Goal: Information Seeking & Learning: Find specific page/section

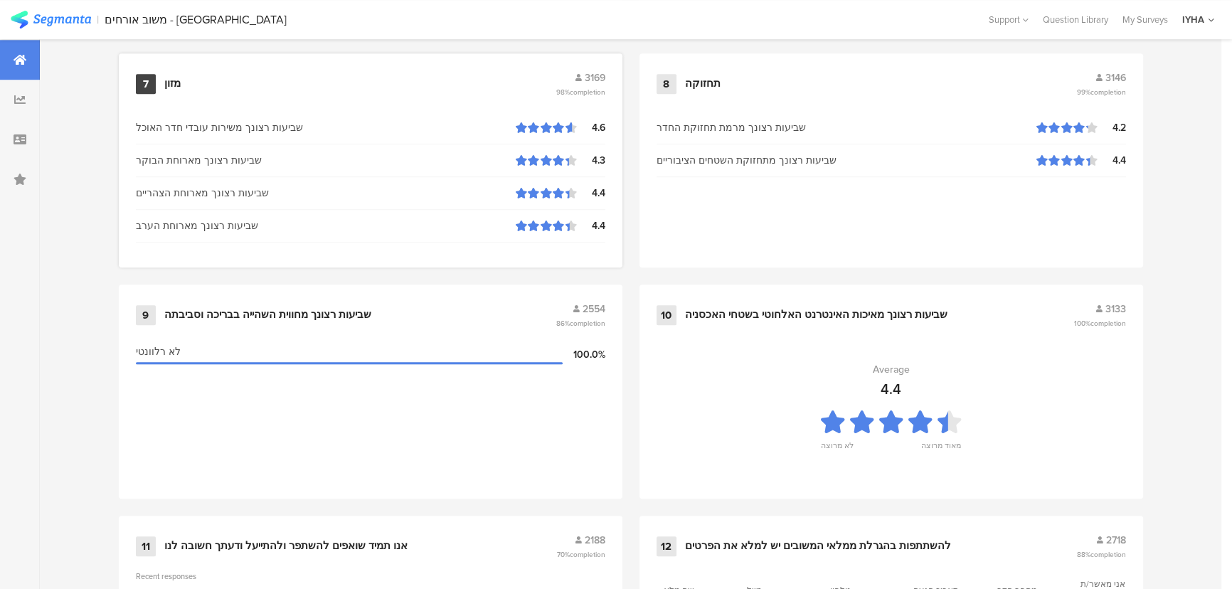
scroll to position [1487, 0]
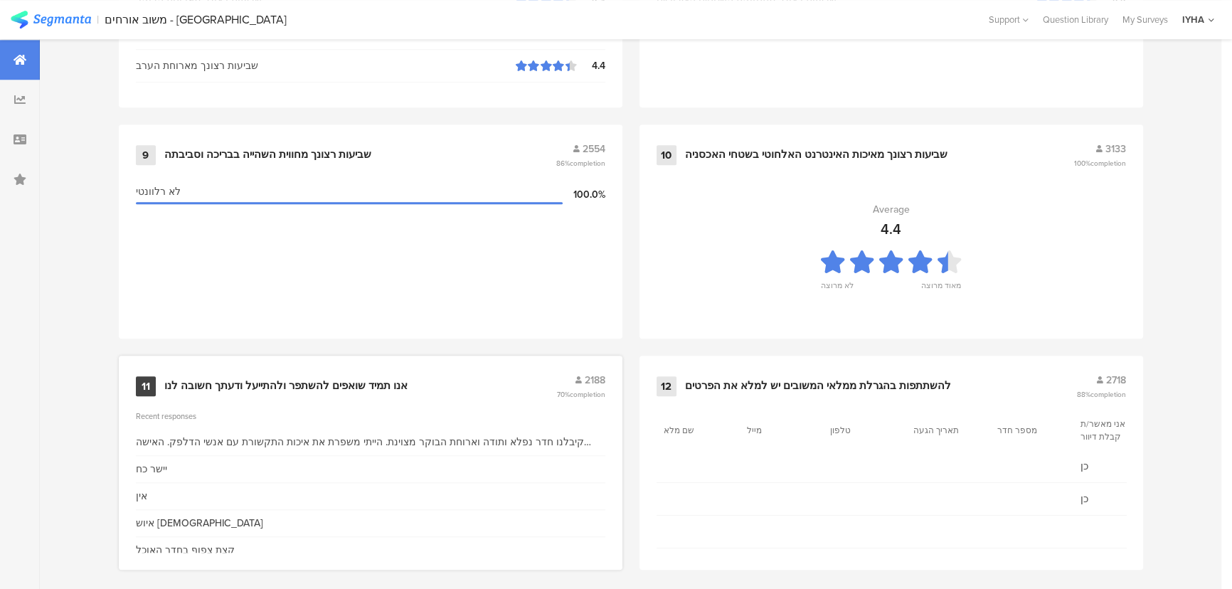
click at [380, 379] on div "אנו תמיד שואפים להשתפר ולהתייעל ודעתך חשובה לנו" at bounding box center [285, 386] width 243 height 14
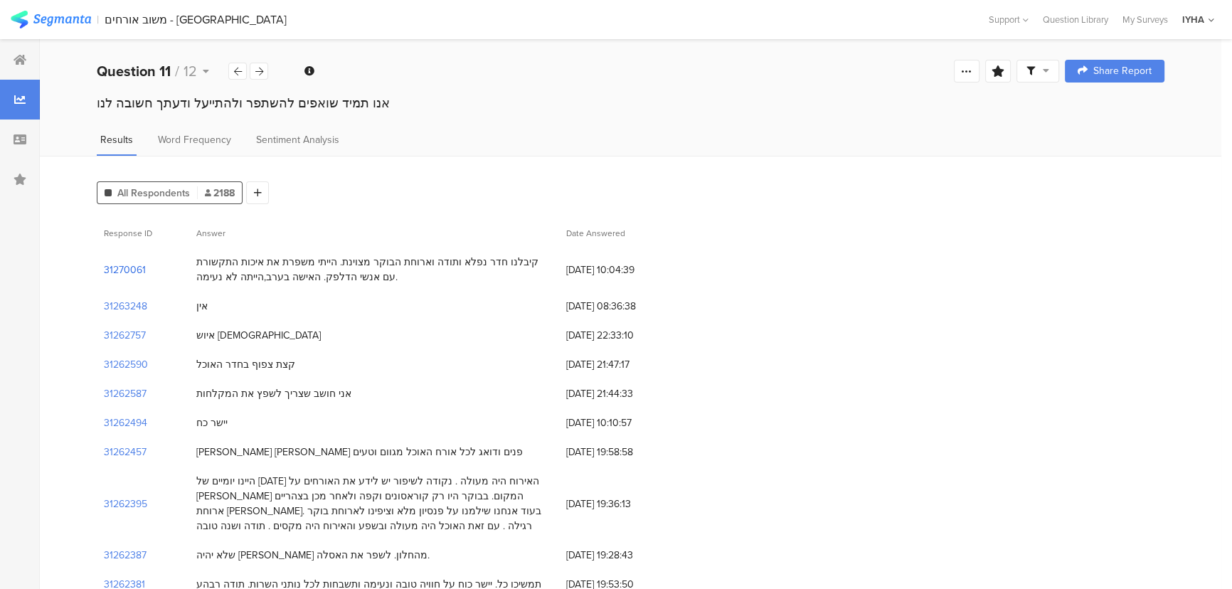
click at [131, 269] on section "31270061" at bounding box center [125, 270] width 42 height 15
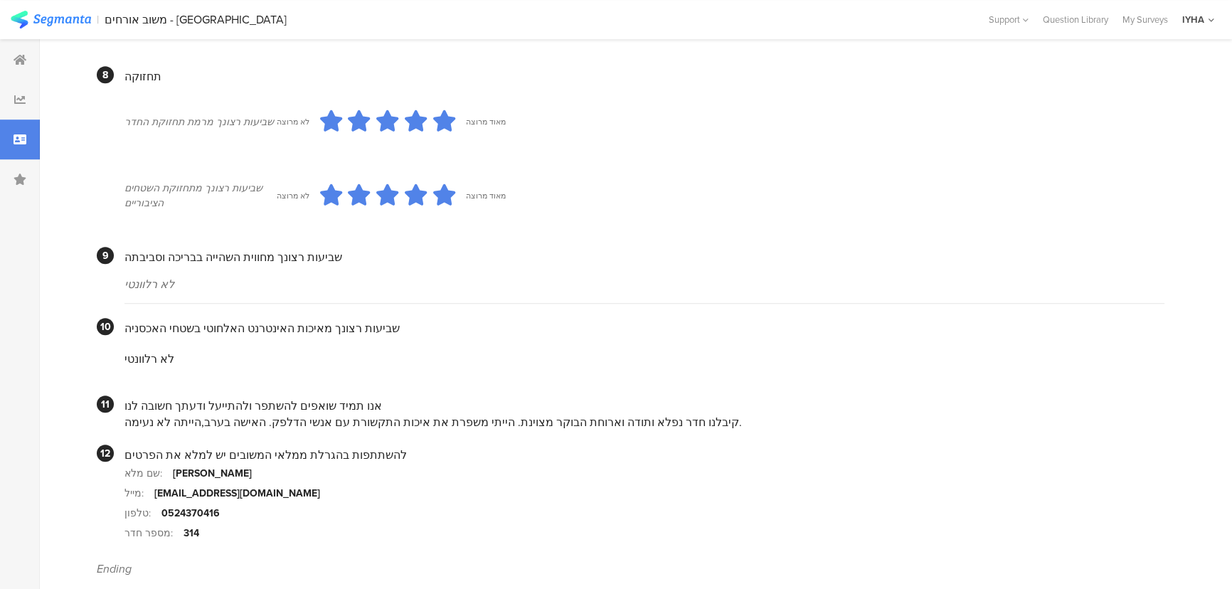
scroll to position [1195, 0]
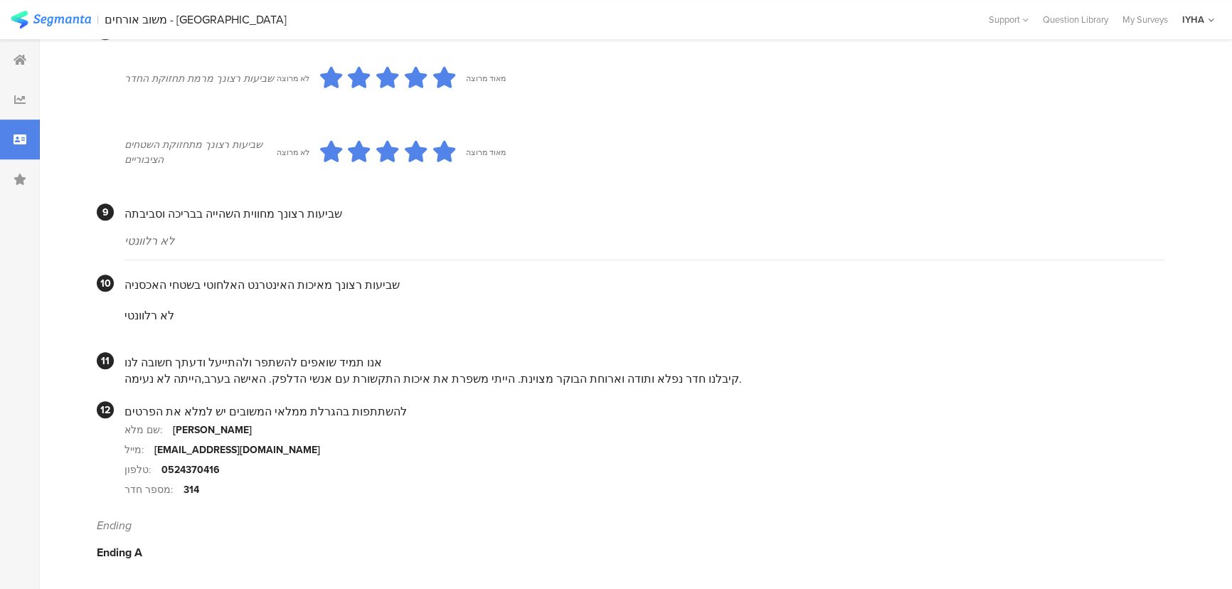
drag, startPoint x: 613, startPoint y: 383, endPoint x: 130, endPoint y: 377, distance: 483.1
click at [130, 377] on div "קיבלנו חדר נפלא ותודה וארוחת הבוקר מצוינת. הייתי משפרת את איכות התקשורת עם אנשי…" at bounding box center [645, 379] width 1040 height 16
click at [201, 378] on div "קיבלנו חדר נפלא ותודה וארוחת הבוקר מצוינת. הייתי משפרת את איכות התקשורת עם אנשי…" at bounding box center [645, 379] width 1040 height 16
drag, startPoint x: 670, startPoint y: 380, endPoint x: 133, endPoint y: 377, distance: 537.1
click at [133, 377] on div "קיבלנו חדר נפלא ותודה וארוחת הבוקר מצוינת. הייתי משפרת את איכות התקשורת עם אנשי…" at bounding box center [645, 379] width 1040 height 16
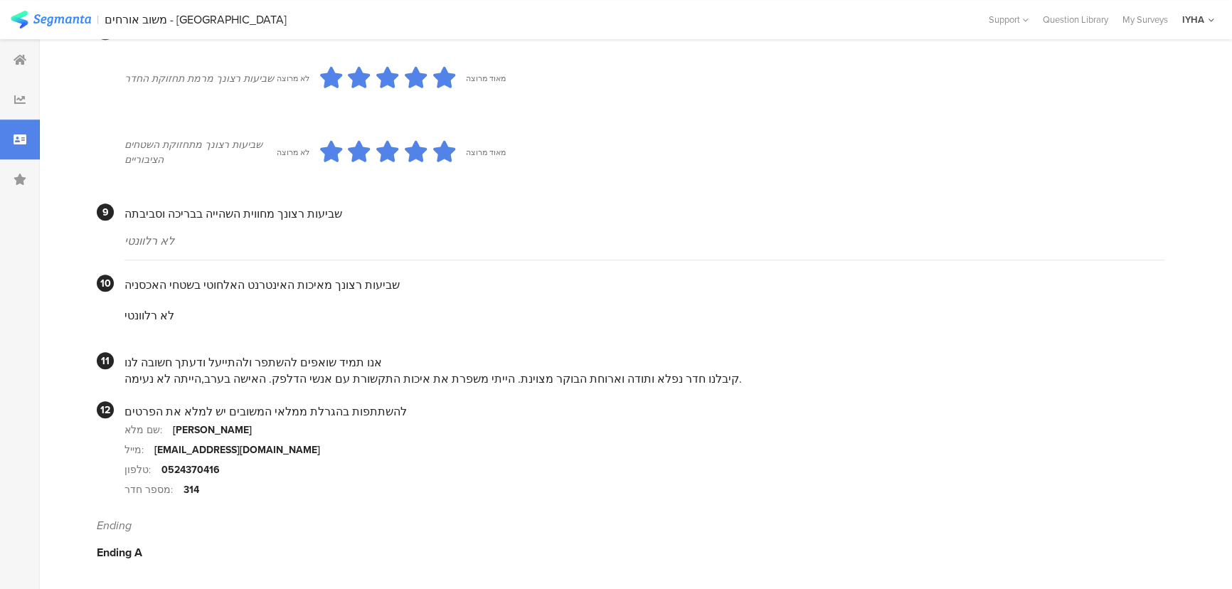
click at [222, 371] on div "קיבלנו חדר נפלא ותודה וארוחת הבוקר מצוינת. הייתי משפרת את איכות התקשורת עם אנשי…" at bounding box center [645, 379] width 1040 height 16
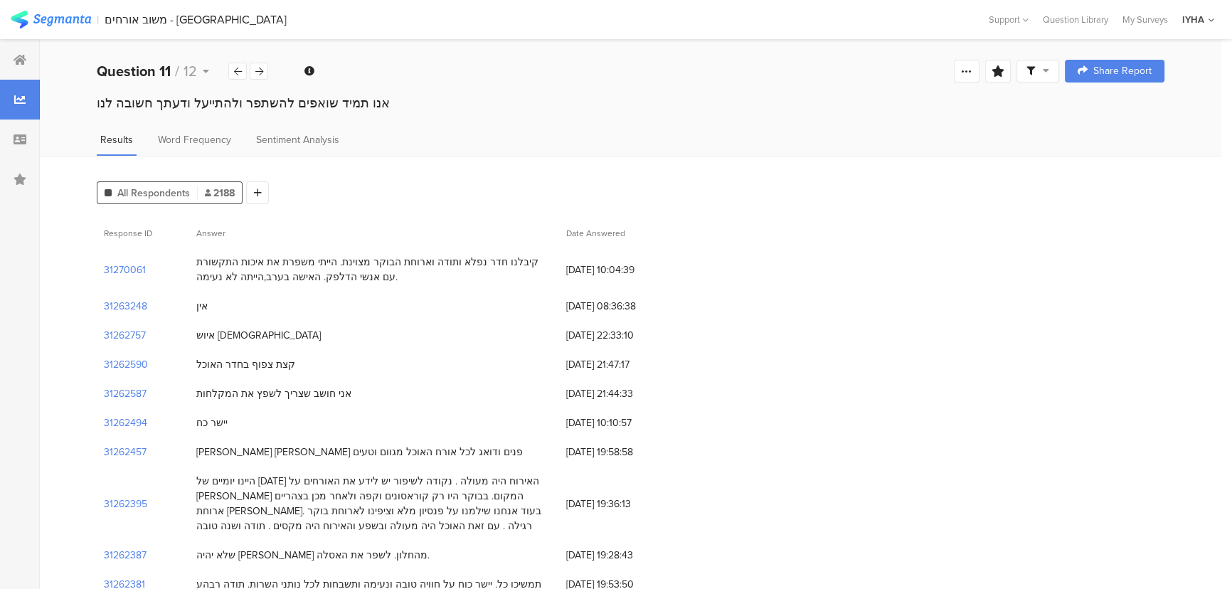
scroll to position [64, 0]
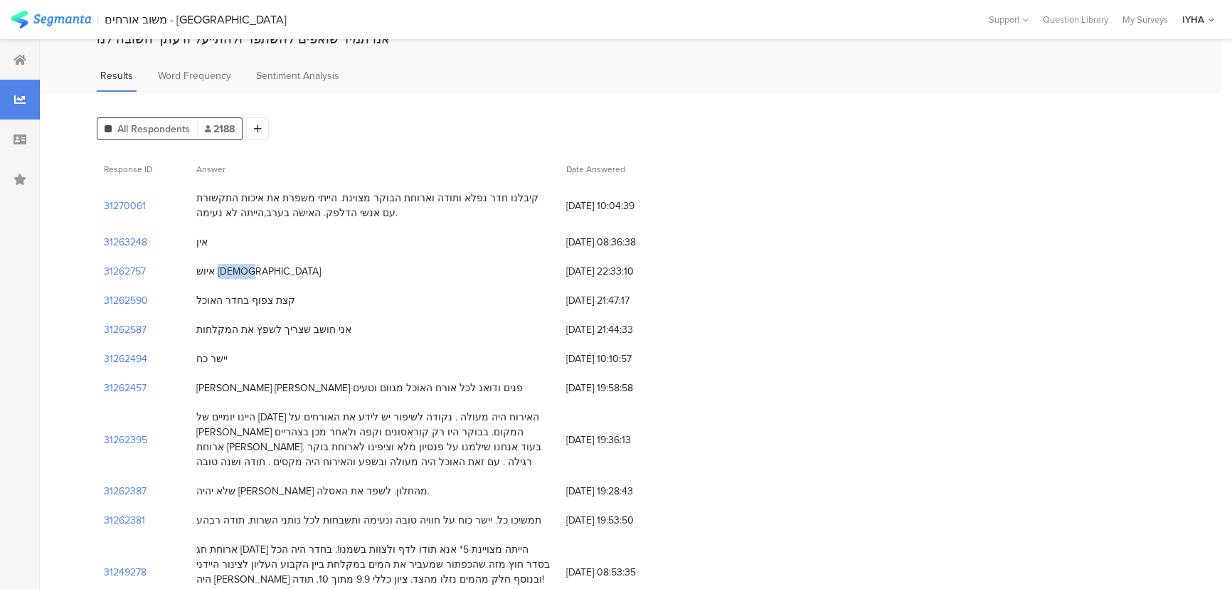
drag, startPoint x: 217, startPoint y: 272, endPoint x: 304, endPoint y: 265, distance: 87.1
click at [304, 265] on div "איוש [DEMOGRAPHIC_DATA]" at bounding box center [374, 271] width 370 height 29
drag, startPoint x: 278, startPoint y: 300, endPoint x: 190, endPoint y: 304, distance: 88.3
click at [190, 304] on div "קצת צפוף בחדר האוכל" at bounding box center [374, 300] width 370 height 29
drag, startPoint x: 319, startPoint y: 327, endPoint x: 205, endPoint y: 327, distance: 114.5
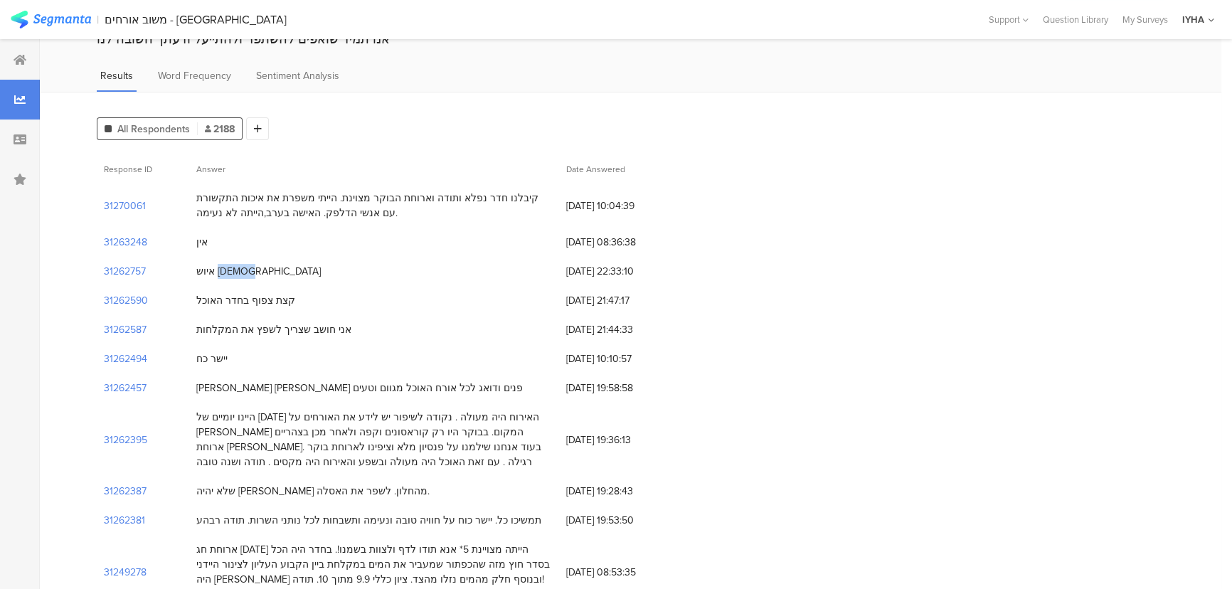
click at [205, 327] on div "אני חושב שצריך לשפץ את המקלחות" at bounding box center [273, 329] width 155 height 15
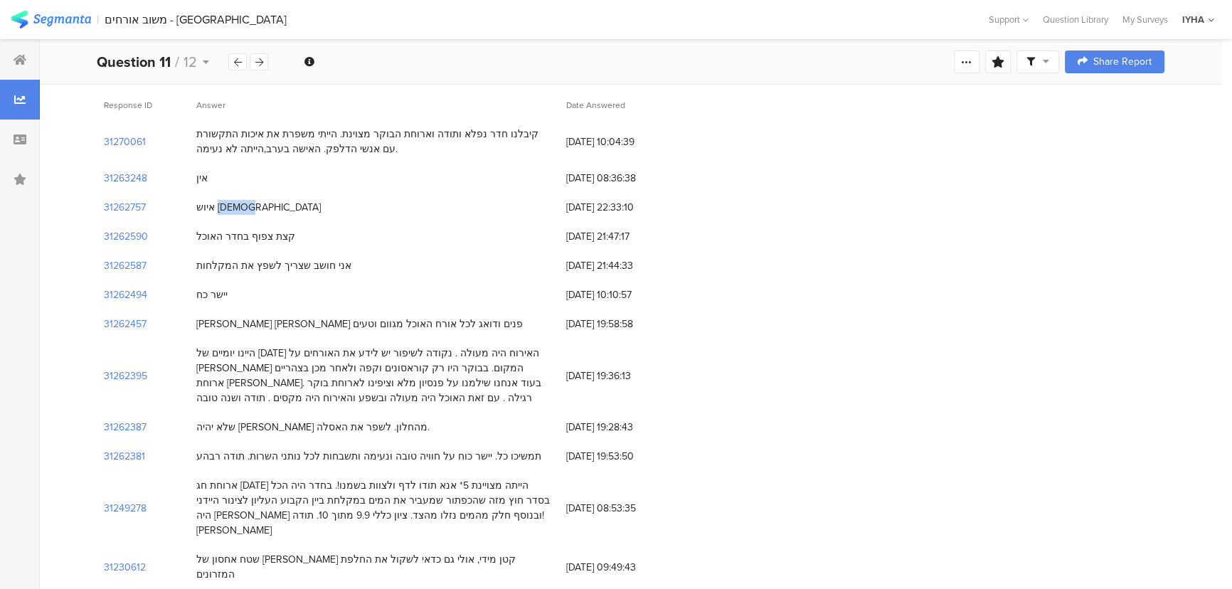
scroll to position [129, 0]
drag, startPoint x: 213, startPoint y: 291, endPoint x: 201, endPoint y: 291, distance: 11.4
click at [201, 291] on div "יישר כח" at bounding box center [211, 294] width 31 height 15
drag, startPoint x: 411, startPoint y: 325, endPoint x: 199, endPoint y: 313, distance: 211.6
click at [191, 322] on div "[PERSON_NAME] [PERSON_NAME] פנים ודואג לכל אורח האוכל מגוום וטעים" at bounding box center [374, 323] width 370 height 29
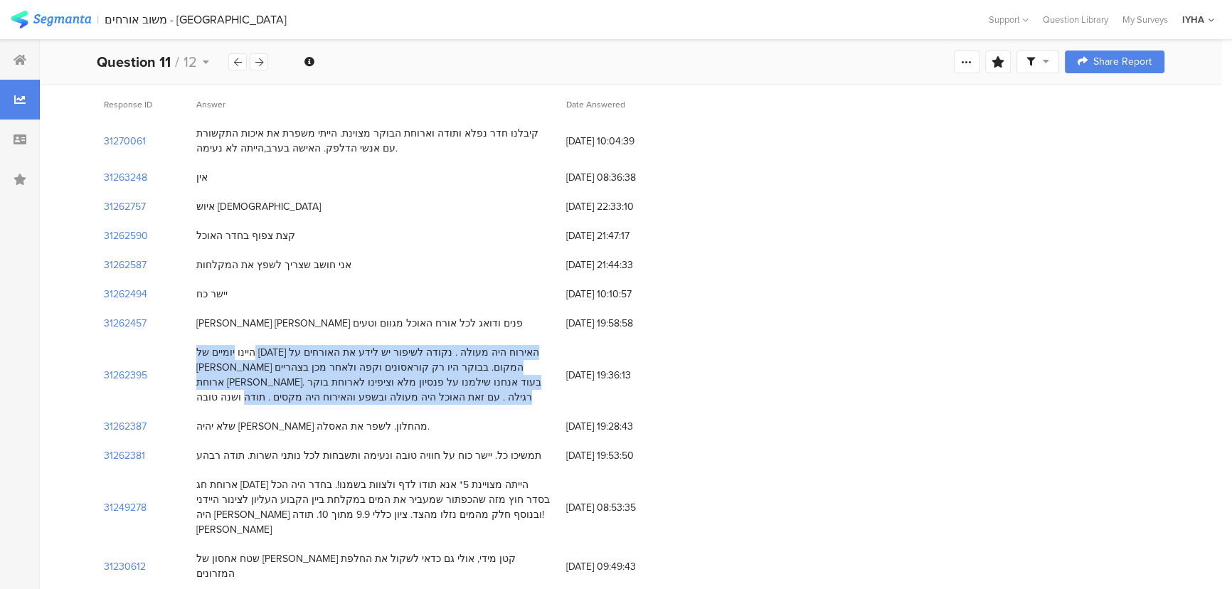
drag, startPoint x: 537, startPoint y: 352, endPoint x: 318, endPoint y: 391, distance: 222.5
click at [319, 391] on div "היינו יומיים של [DATE] האירוח היה מעולה . נקודה לשיפור יש לידע את האורחים על [P…" at bounding box center [374, 375] width 356 height 60
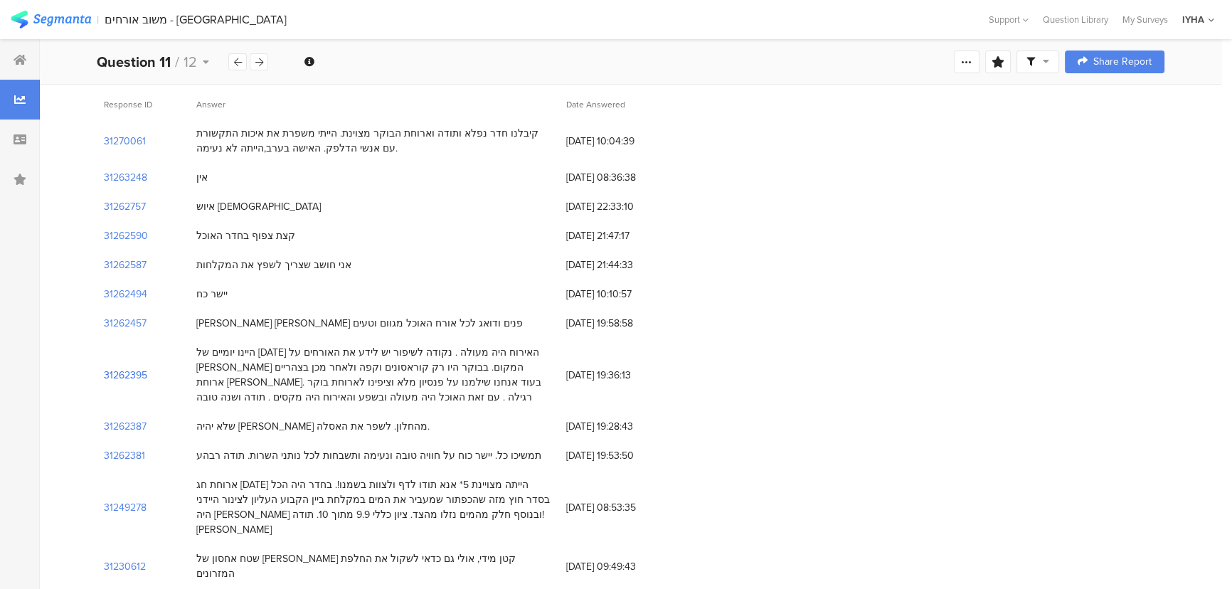
click at [117, 370] on section "31262395" at bounding box center [125, 375] width 43 height 15
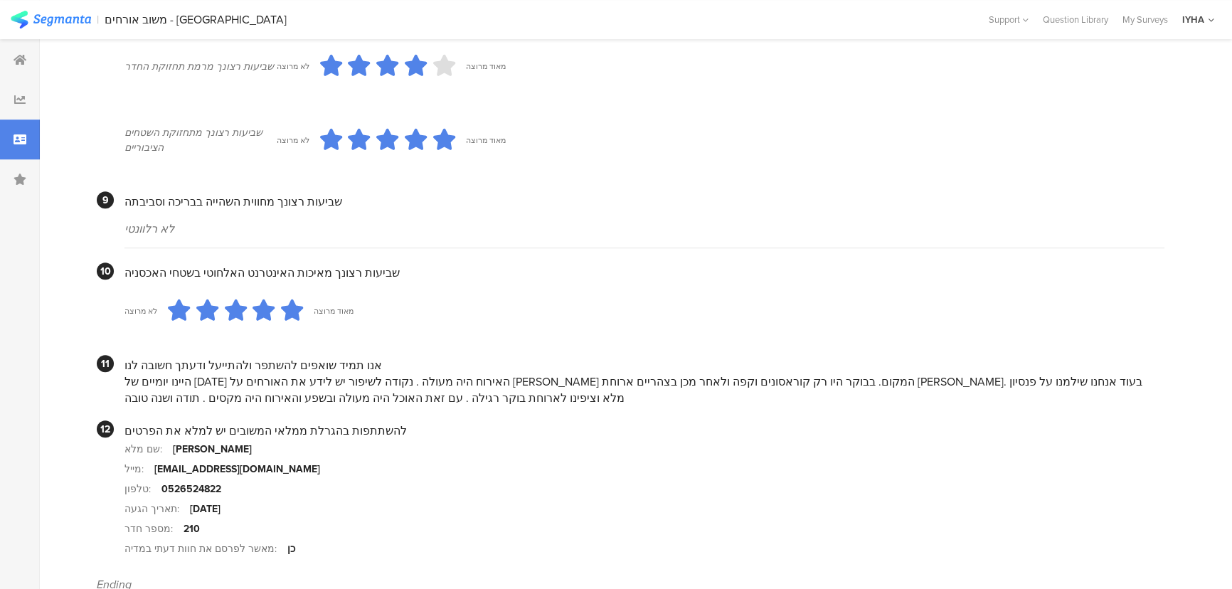
scroll to position [1282, 0]
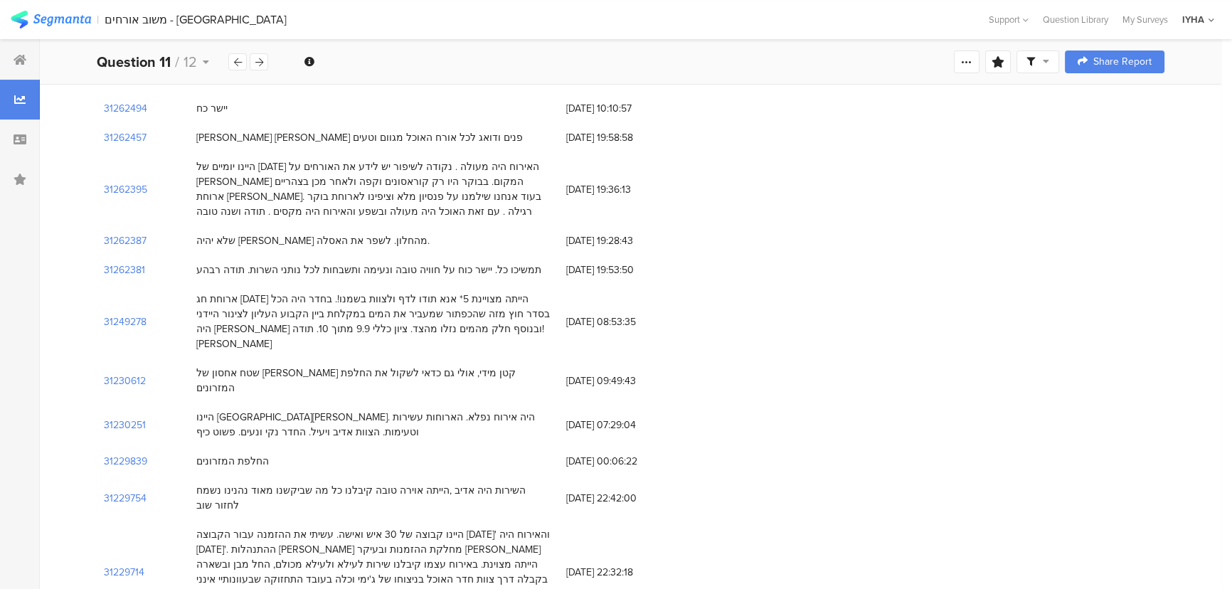
scroll to position [323, 0]
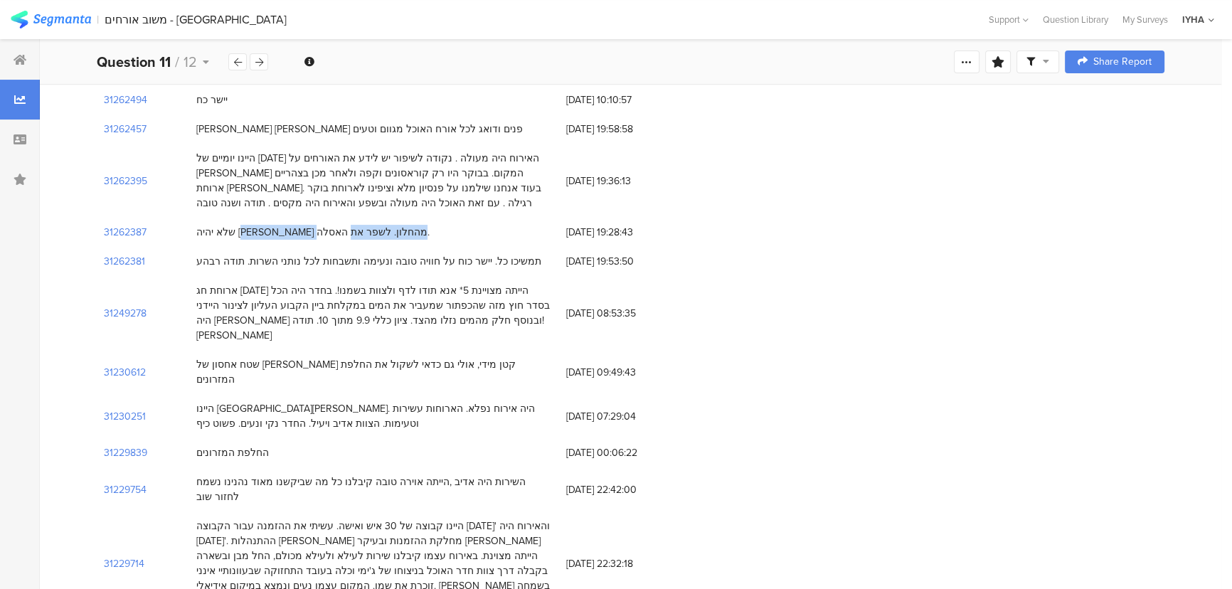
drag, startPoint x: 327, startPoint y: 231, endPoint x: 203, endPoint y: 233, distance: 123.1
click at [203, 233] on div "שלא יהיה [PERSON_NAME] מהחלון. לשפר את האסלה." at bounding box center [312, 232] width 233 height 15
drag, startPoint x: 505, startPoint y: 262, endPoint x: 195, endPoint y: 259, distance: 310.2
click at [195, 259] on div "תמשיכו כל. יישר כוח על חוויה טובה ונעימה ותשבחות לכל נותני השרות. תודה רבהע" at bounding box center [374, 261] width 370 height 29
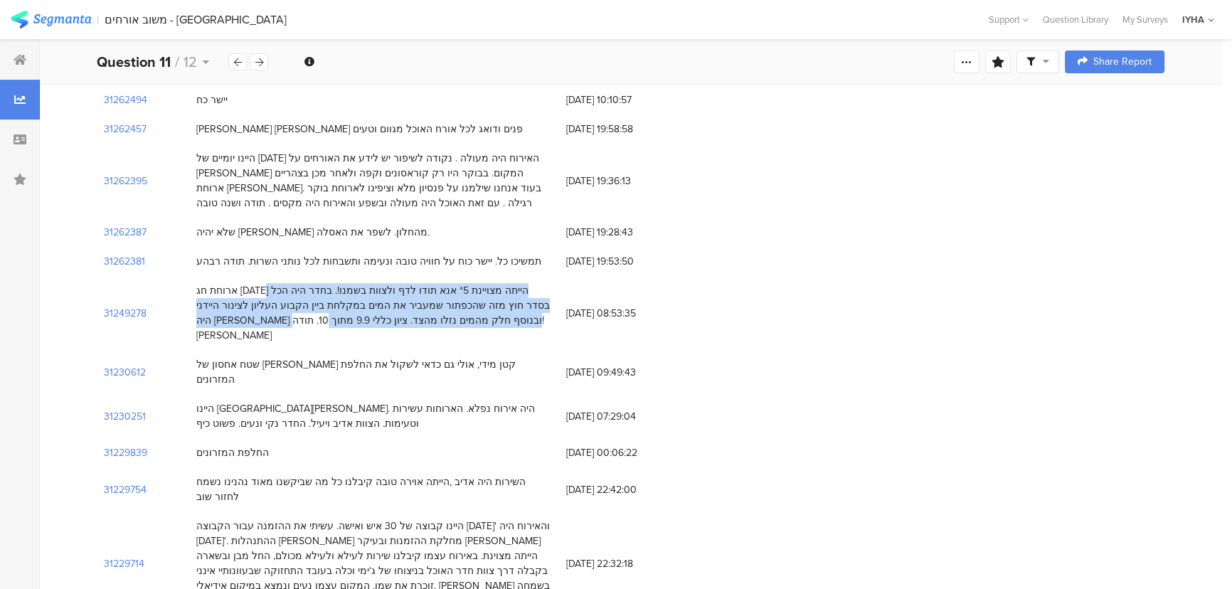
drag, startPoint x: 499, startPoint y: 288, endPoint x: 282, endPoint y: 324, distance: 220.6
click at [272, 327] on div "ארוחת חג [DATE] הייתה מצויינת 5* אנא תודו לדף ולצוות בשמנו!. בחדר היה הכל בסדר …" at bounding box center [374, 313] width 370 height 74
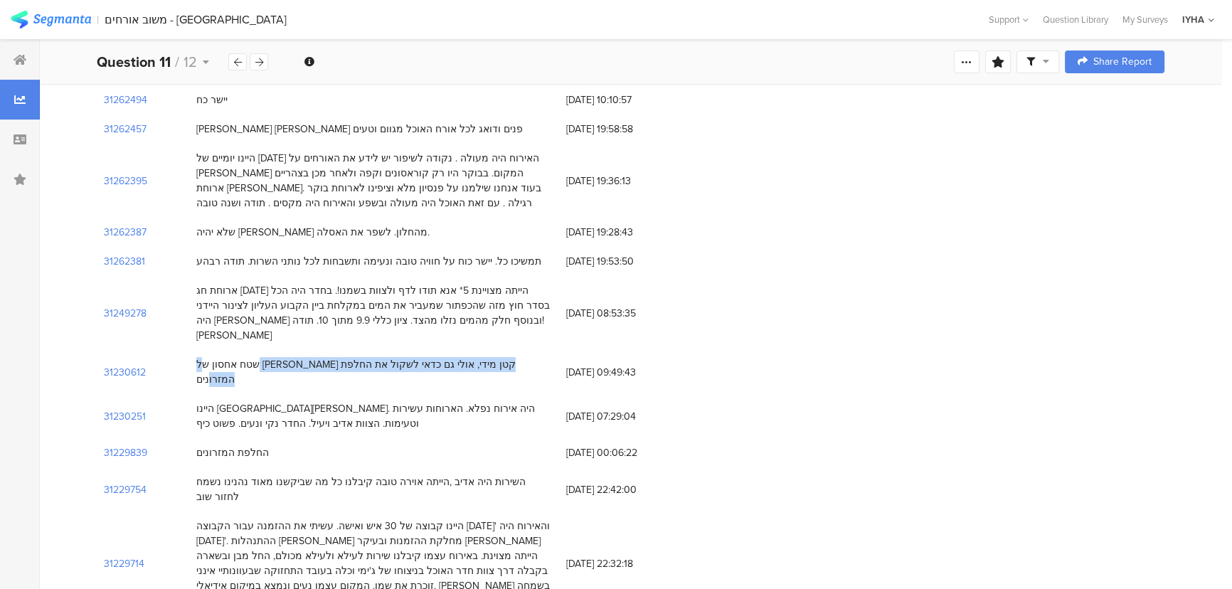
drag, startPoint x: 445, startPoint y: 346, endPoint x: 199, endPoint y: 346, distance: 246.2
click at [199, 357] on div "שטח אחסון של [PERSON_NAME] קטן מידי, אולי גם כדאי לשקול את החלפת המזרונים" at bounding box center [374, 372] width 356 height 30
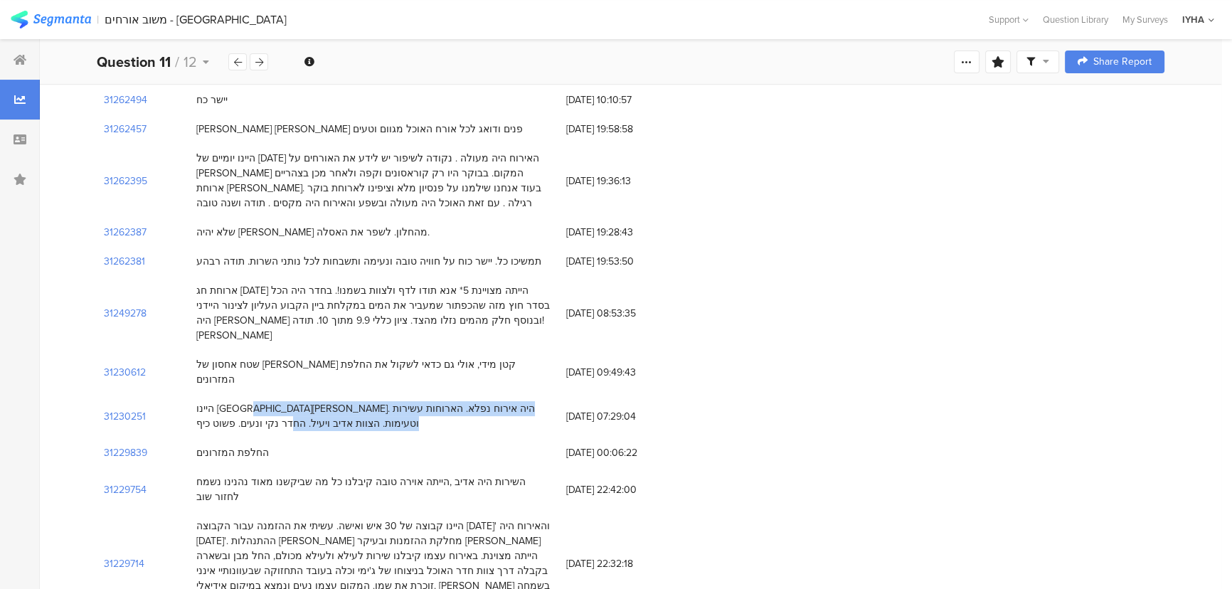
drag, startPoint x: 518, startPoint y: 376, endPoint x: 213, endPoint y: 392, distance: 304.9
click at [213, 401] on div "היינו [GEOGRAPHIC_DATA][PERSON_NAME]. היה אירוח נפלא. הארוחות עשירות וטעימות. ה…" at bounding box center [374, 416] width 356 height 30
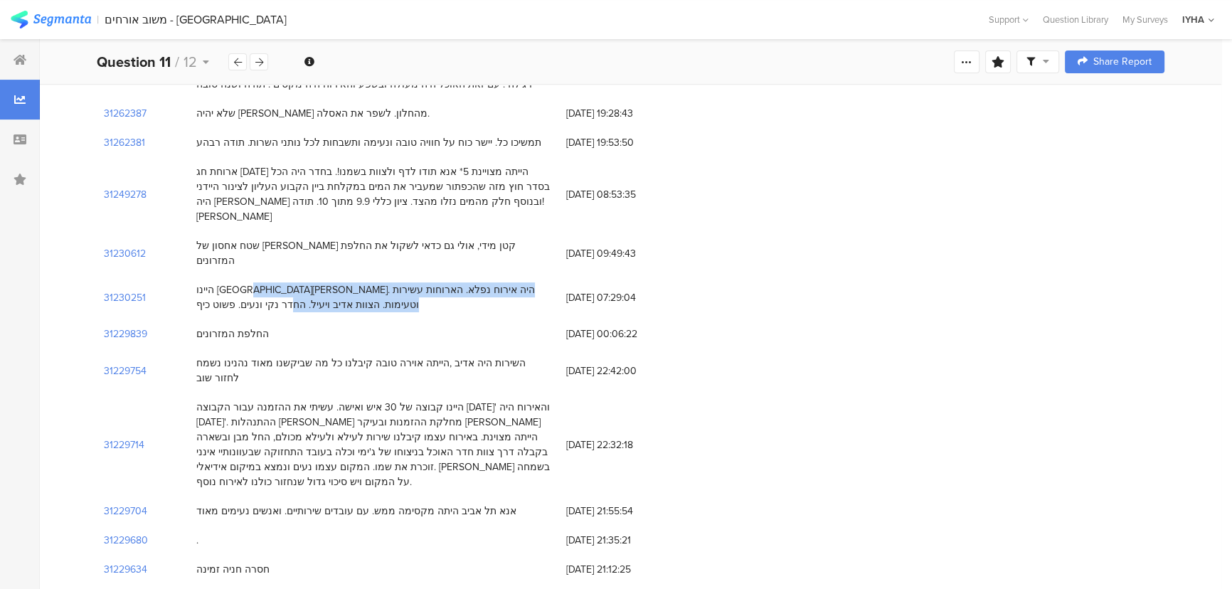
scroll to position [452, 0]
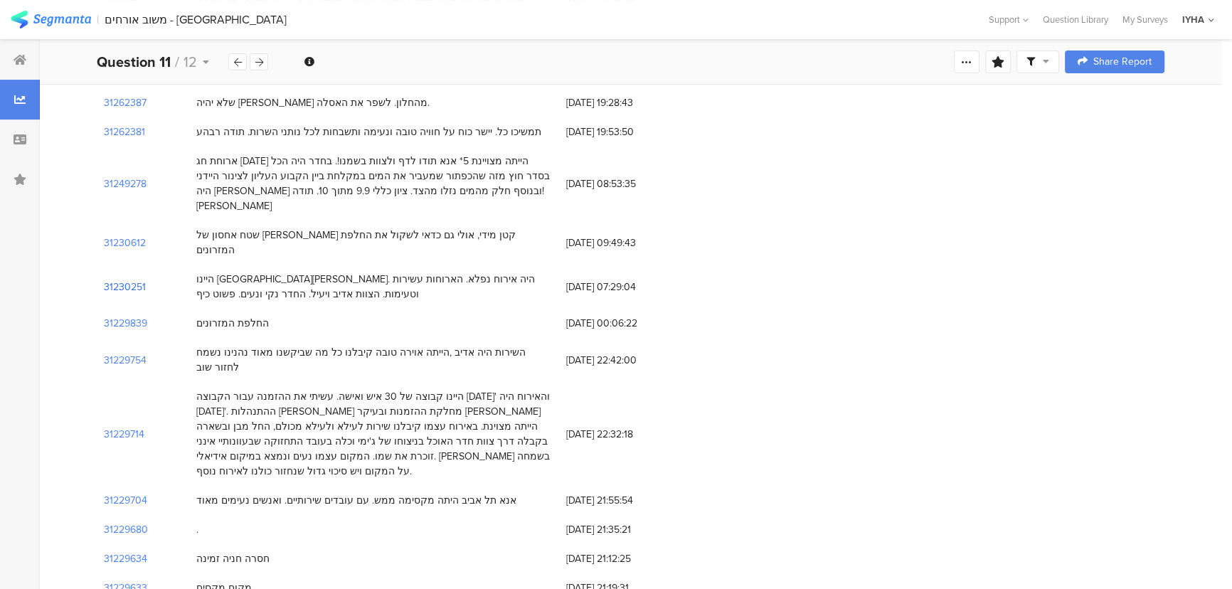
click at [131, 280] on section "31230251" at bounding box center [125, 287] width 42 height 15
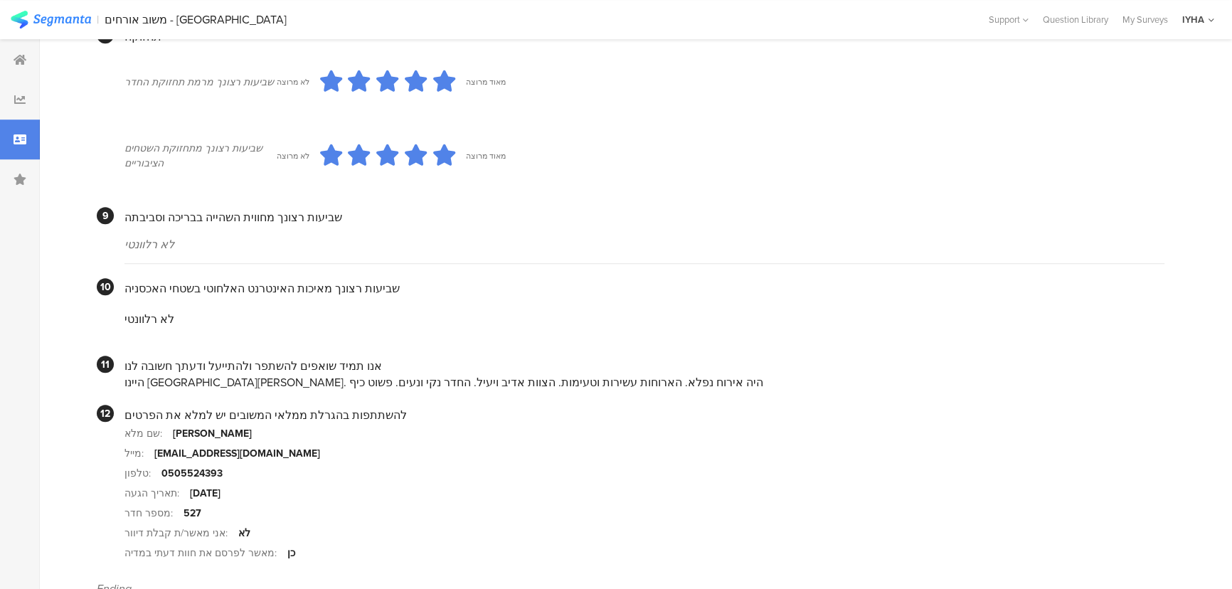
scroll to position [1285, 0]
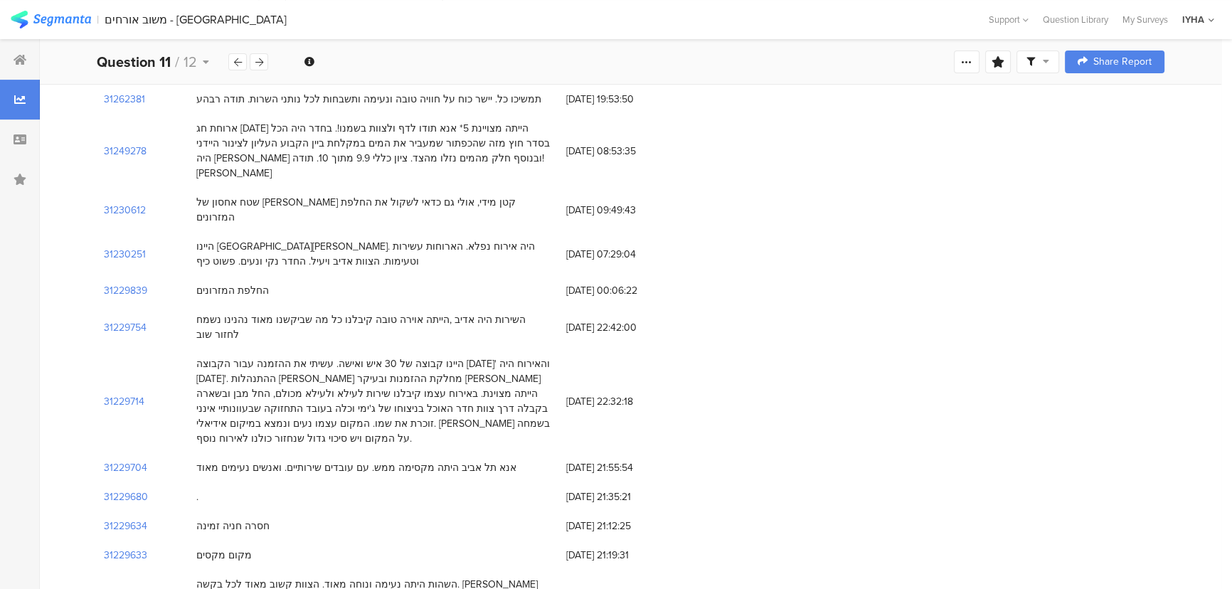
scroll to position [517, 0]
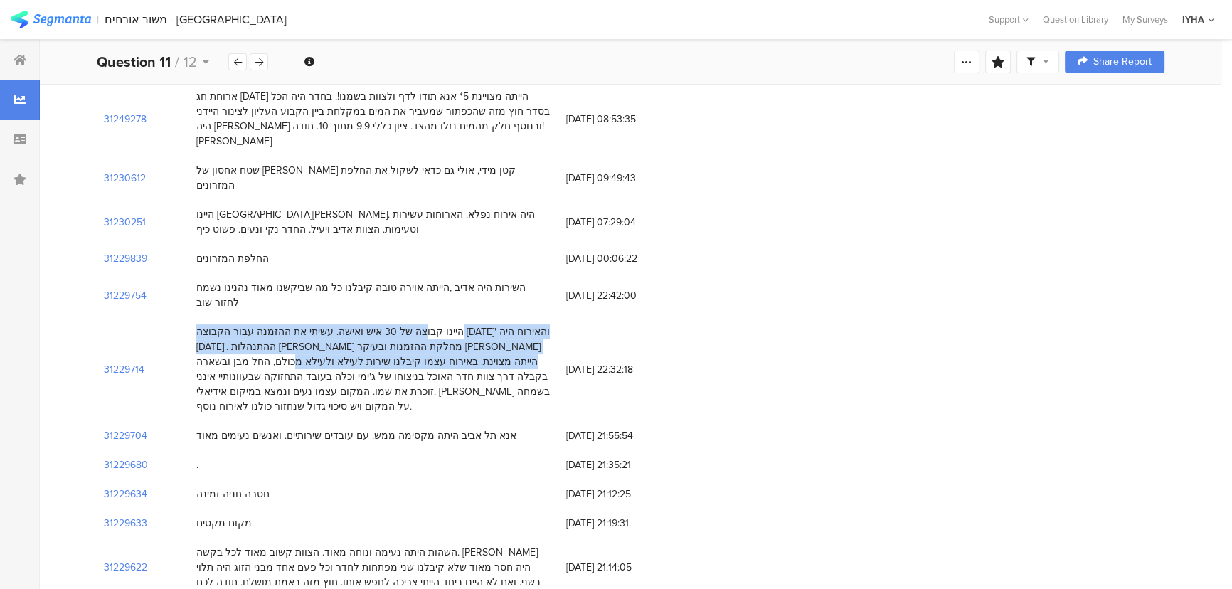
drag, startPoint x: 517, startPoint y: 287, endPoint x: 378, endPoint y: 319, distance: 141.8
click at [378, 324] on div "היינו קבוצה של 30 איש ואישה. עשיתי את ההזמנה עבור הקבוצה [DATE]' והאירוח היה [D…" at bounding box center [374, 369] width 356 height 90
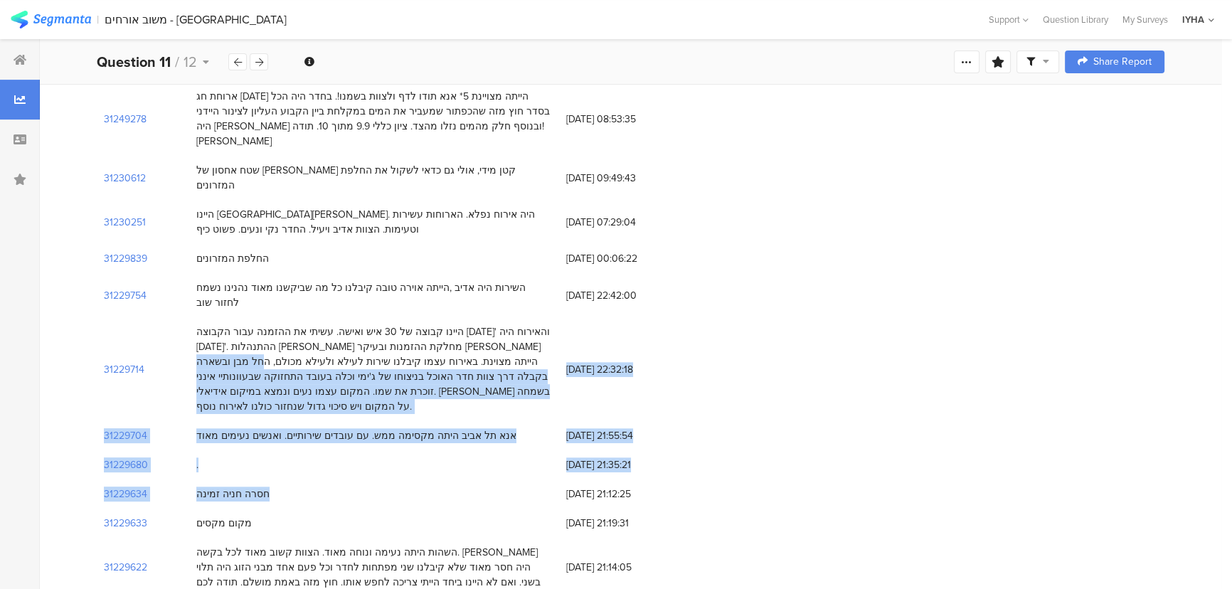
drag, startPoint x: 349, startPoint y: 315, endPoint x: 219, endPoint y: 435, distance: 176.7
